Goal: Task Accomplishment & Management: Complete application form

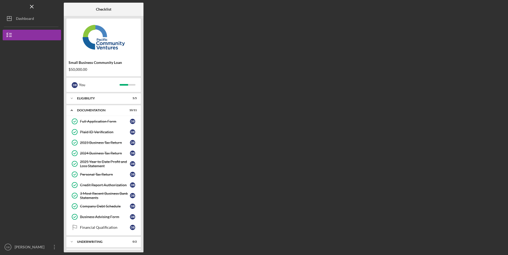
scroll to position [12, 0]
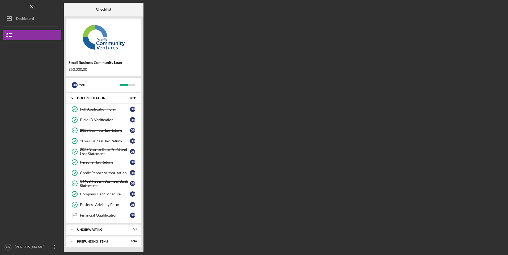
click at [97, 230] on div "Underwriting" at bounding box center [100, 229] width 46 height 3
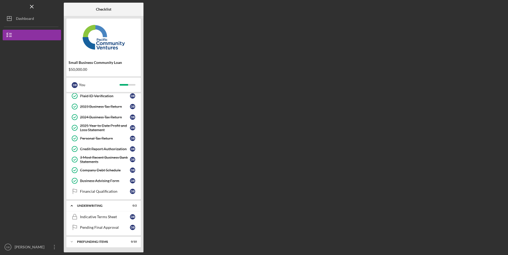
scroll to position [36, 0]
click at [94, 242] on div "Prefunding Items" at bounding box center [100, 241] width 46 height 3
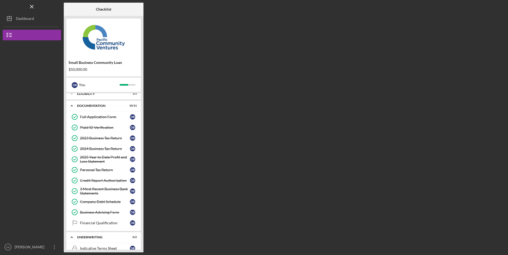
scroll to position [0, 0]
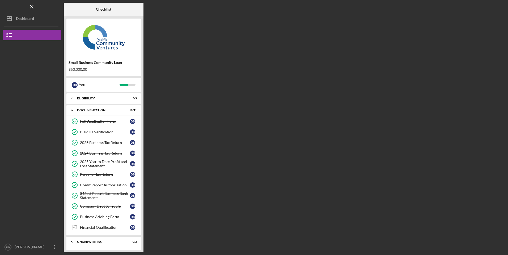
click at [16, 247] on div "[PERSON_NAME]" at bounding box center [30, 248] width 35 height 12
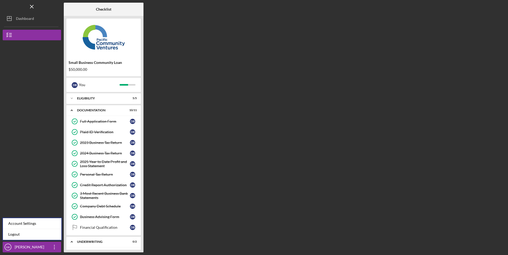
click at [15, 237] on link "Logout" at bounding box center [32, 234] width 58 height 11
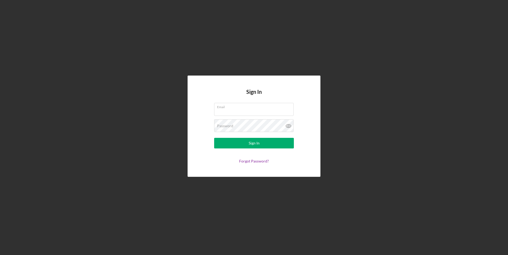
type input "[EMAIL_ADDRESS][DOMAIN_NAME]"
